Goal: Task Accomplishment & Management: Manage account settings

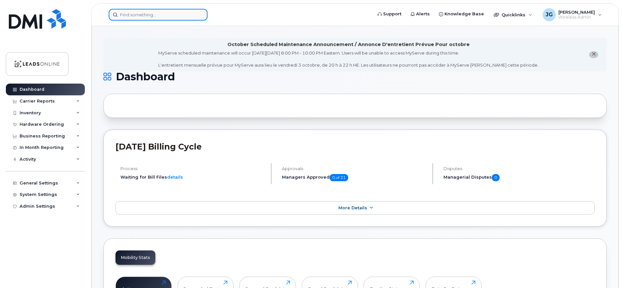
click at [155, 15] on input at bounding box center [158, 15] width 99 height 12
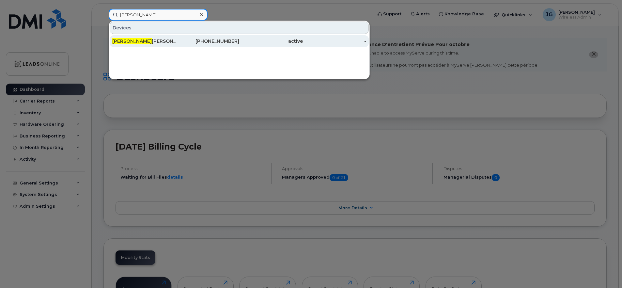
type input "nick"
click at [140, 40] on div "Nick Nikolaros" at bounding box center [144, 41] width 64 height 7
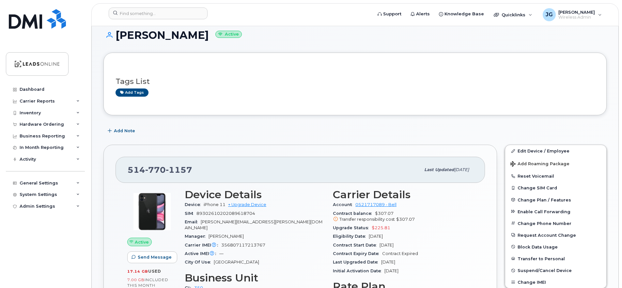
scroll to position [121, 0]
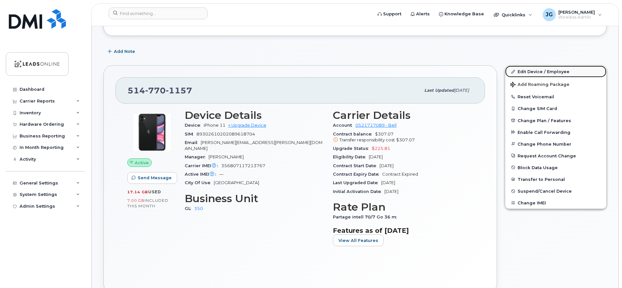
click at [538, 70] on link "Edit Device / Employee" at bounding box center [555, 72] width 101 height 12
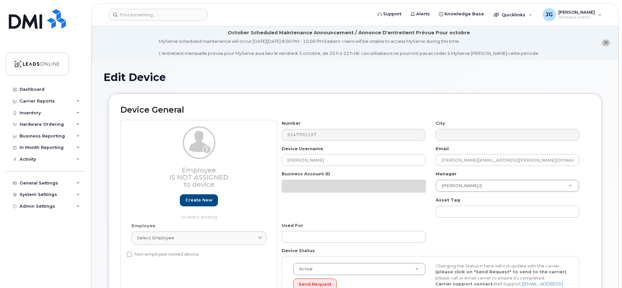
select select "162363"
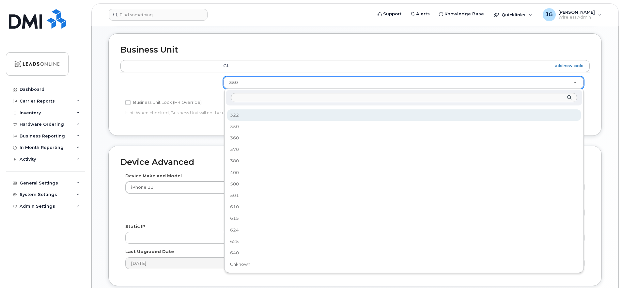
scroll to position [93, 0]
click at [271, 96] on input "text" at bounding box center [404, 97] width 346 height 9
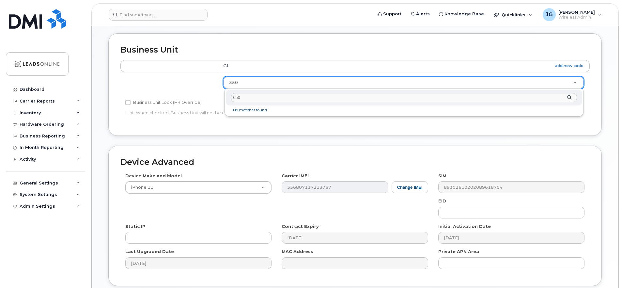
type input "650"
click at [569, 98] on div "650" at bounding box center [404, 98] width 356 height 16
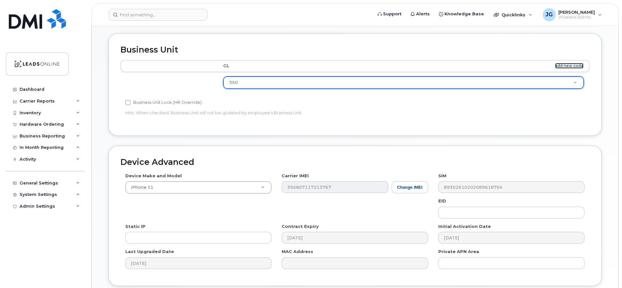
click at [558, 66] on link "add new code" at bounding box center [569, 66] width 28 height 6
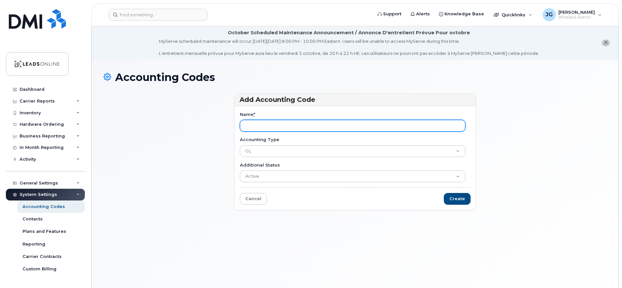
click at [294, 127] on input "Name *" at bounding box center [353, 126] width 226 height 12
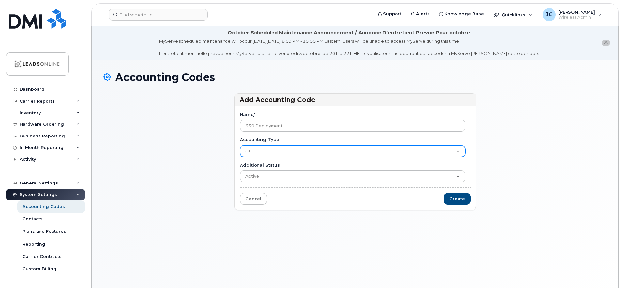
type input "650 Deployment"
click at [280, 149] on select "GL" at bounding box center [353, 151] width 226 height 12
click at [240, 145] on select "GL" at bounding box center [353, 151] width 226 height 12
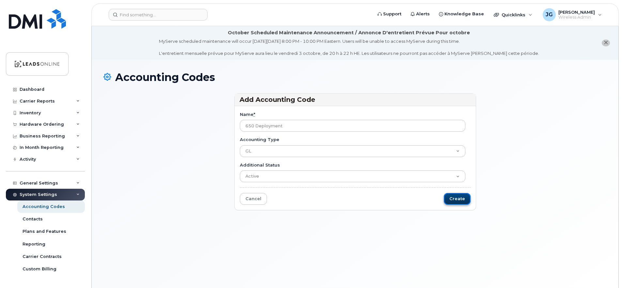
click at [461, 195] on input "Create" at bounding box center [457, 199] width 27 height 12
type input "Saving..."
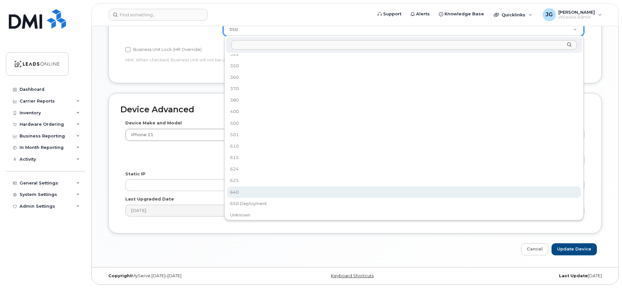
scroll to position [112, 0]
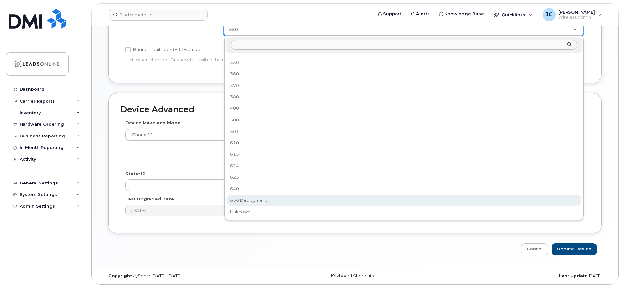
select select "36175755"
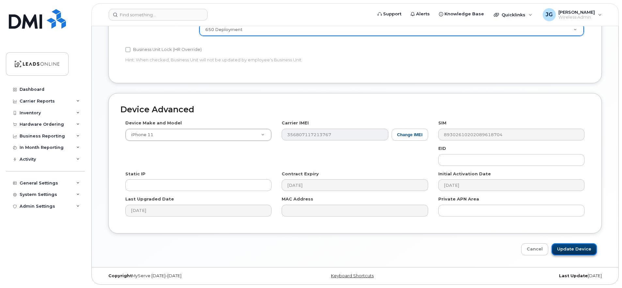
click at [572, 249] on input "Update Device" at bounding box center [574, 249] width 45 height 12
type input "Saving..."
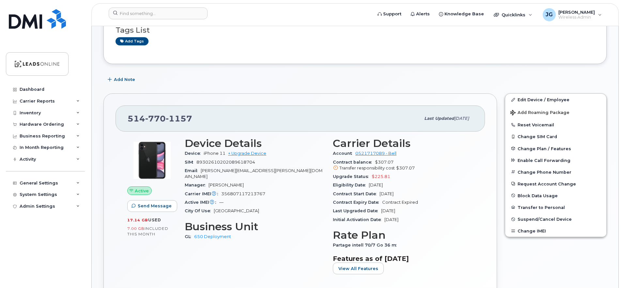
scroll to position [123, 0]
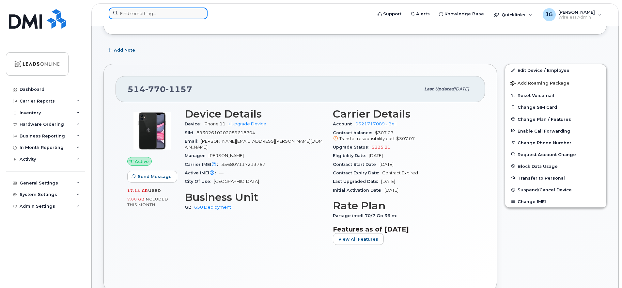
click at [149, 18] on input at bounding box center [158, 14] width 99 height 12
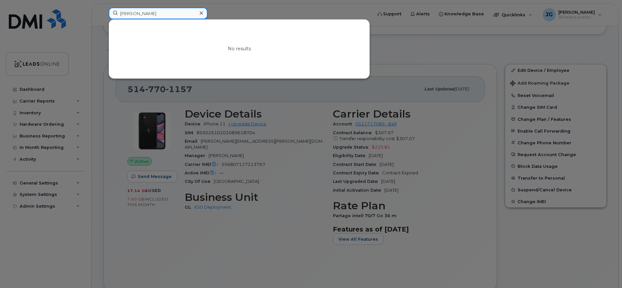
type input "[PERSON_NAME]"
click at [218, 9] on div at bounding box center [311, 144] width 622 height 288
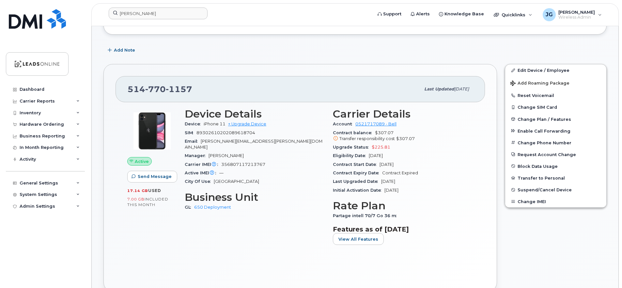
click at [243, 15] on form "[PERSON_NAME]" at bounding box center [238, 14] width 259 height 12
